Goal: Task Accomplishment & Management: Manage account settings

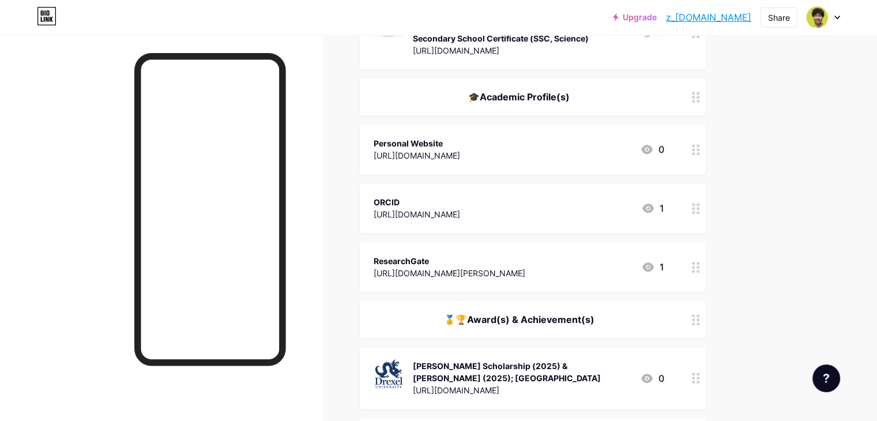
scroll to position [1012, 0]
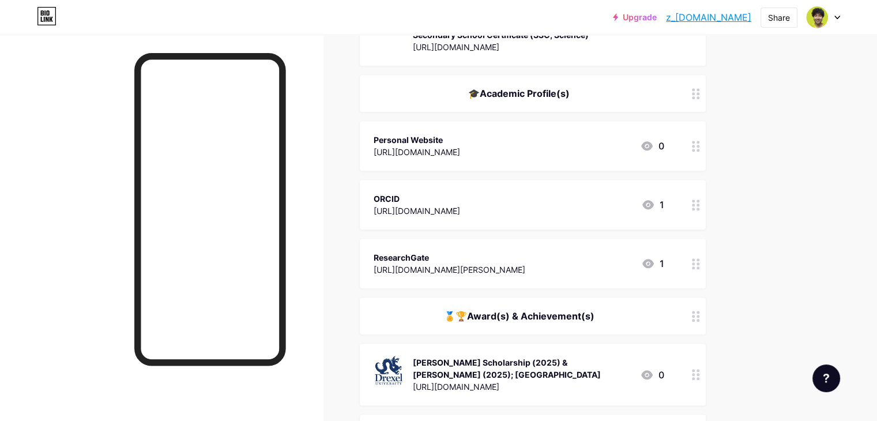
click at [591, 144] on div "Personal Website [URL][DOMAIN_NAME] 0" at bounding box center [519, 146] width 291 height 27
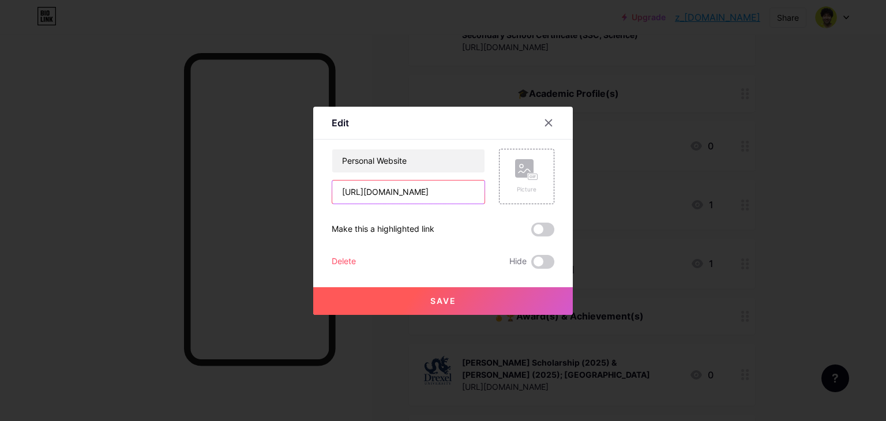
click at [452, 190] on input "[URL][DOMAIN_NAME]" at bounding box center [408, 192] width 152 height 23
paste input "rbm"
type input "[URL][DOMAIN_NAME]"
click at [431, 305] on span "Save" at bounding box center [443, 301] width 26 height 10
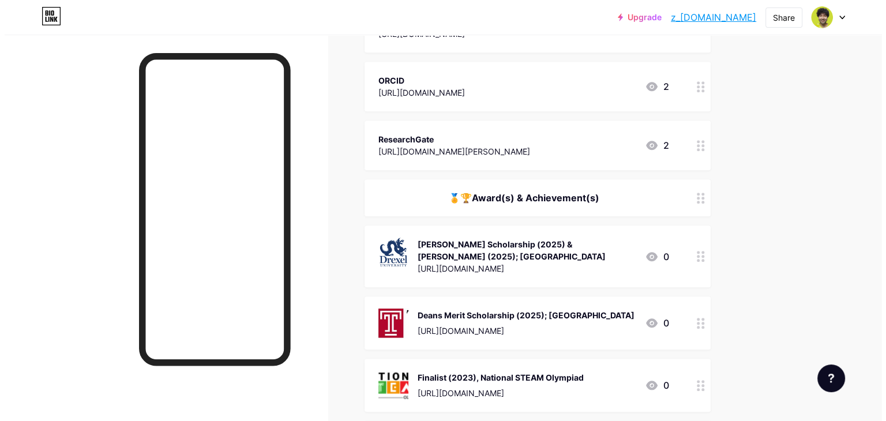
scroll to position [1130, 0]
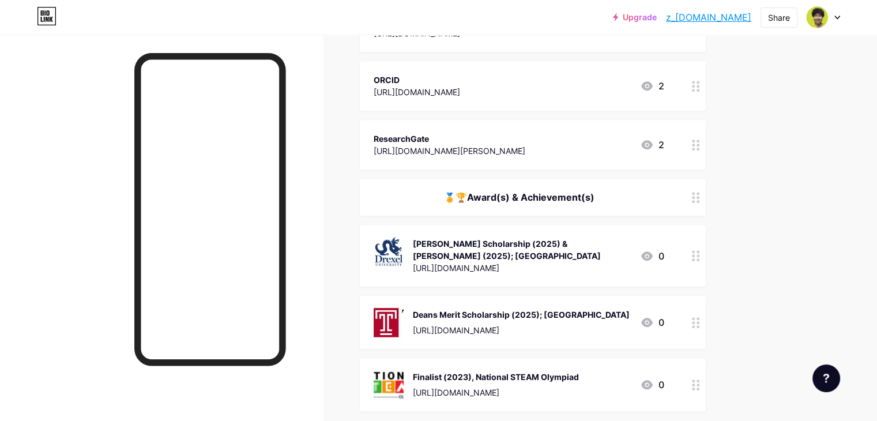
click at [533, 240] on div "[PERSON_NAME] Scholarship (2025) & [PERSON_NAME] (2025); [GEOGRAPHIC_DATA]" at bounding box center [522, 250] width 218 height 24
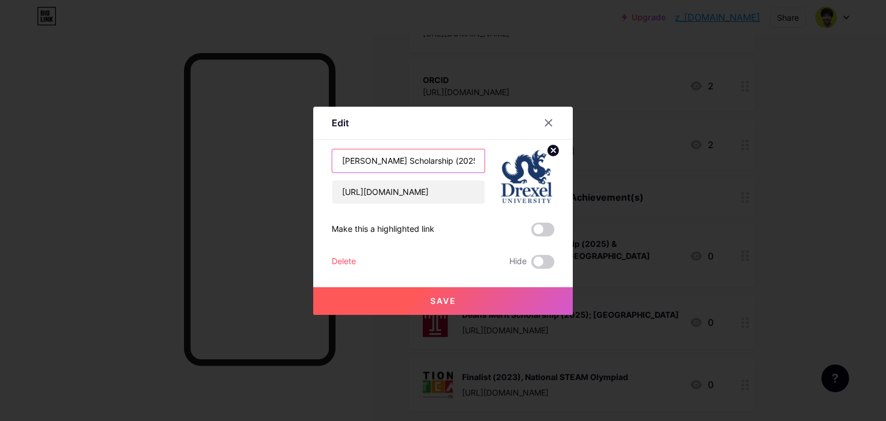
click at [467, 160] on input "[PERSON_NAME] Scholarship (2025) & [PERSON_NAME] (2025); [GEOGRAPHIC_DATA]" at bounding box center [408, 160] width 152 height 23
click at [341, 161] on input "[PERSON_NAME] Scholarship (2025) & [PERSON_NAME] (2025); [GEOGRAPHIC_DATA]" at bounding box center [408, 160] width 152 height 23
click at [367, 86] on div at bounding box center [443, 210] width 886 height 421
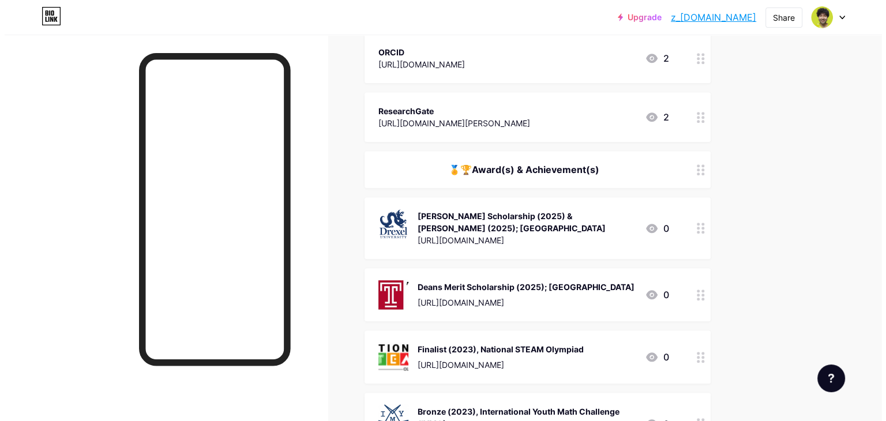
scroll to position [1212, 0]
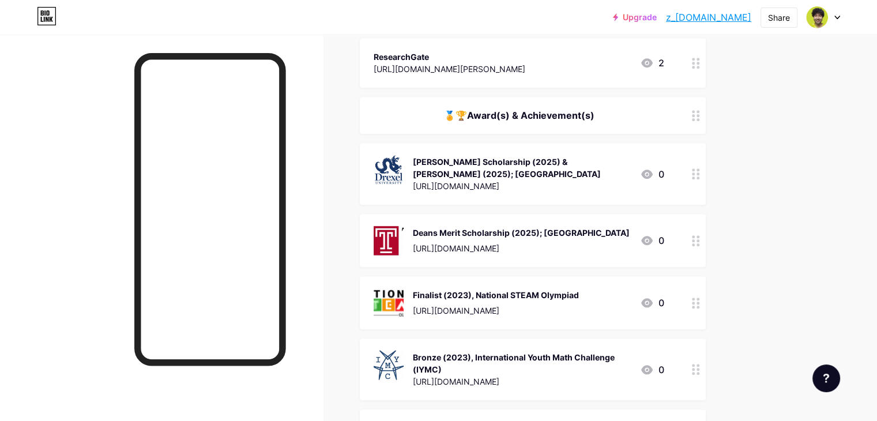
click at [497, 227] on div "Deans Merit Scholarship (2025); [GEOGRAPHIC_DATA]" at bounding box center [521, 233] width 217 height 12
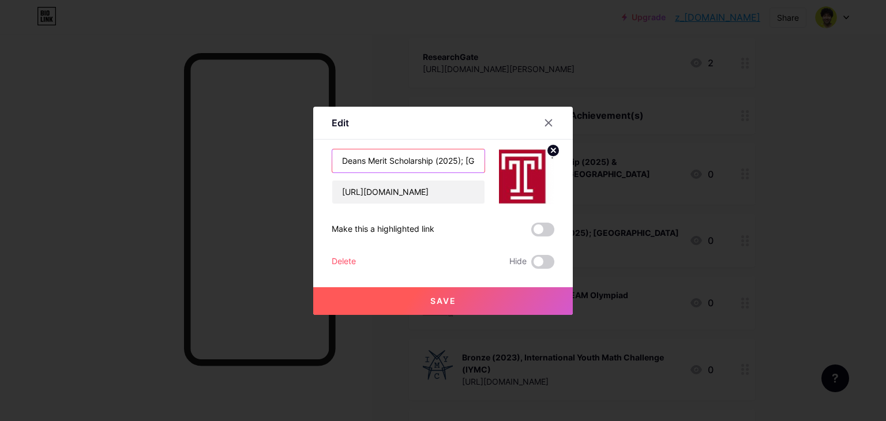
click at [344, 160] on input "Deans Merit Scholarship (2025); [GEOGRAPHIC_DATA]" at bounding box center [408, 160] width 152 height 23
